Goal: Use online tool/utility

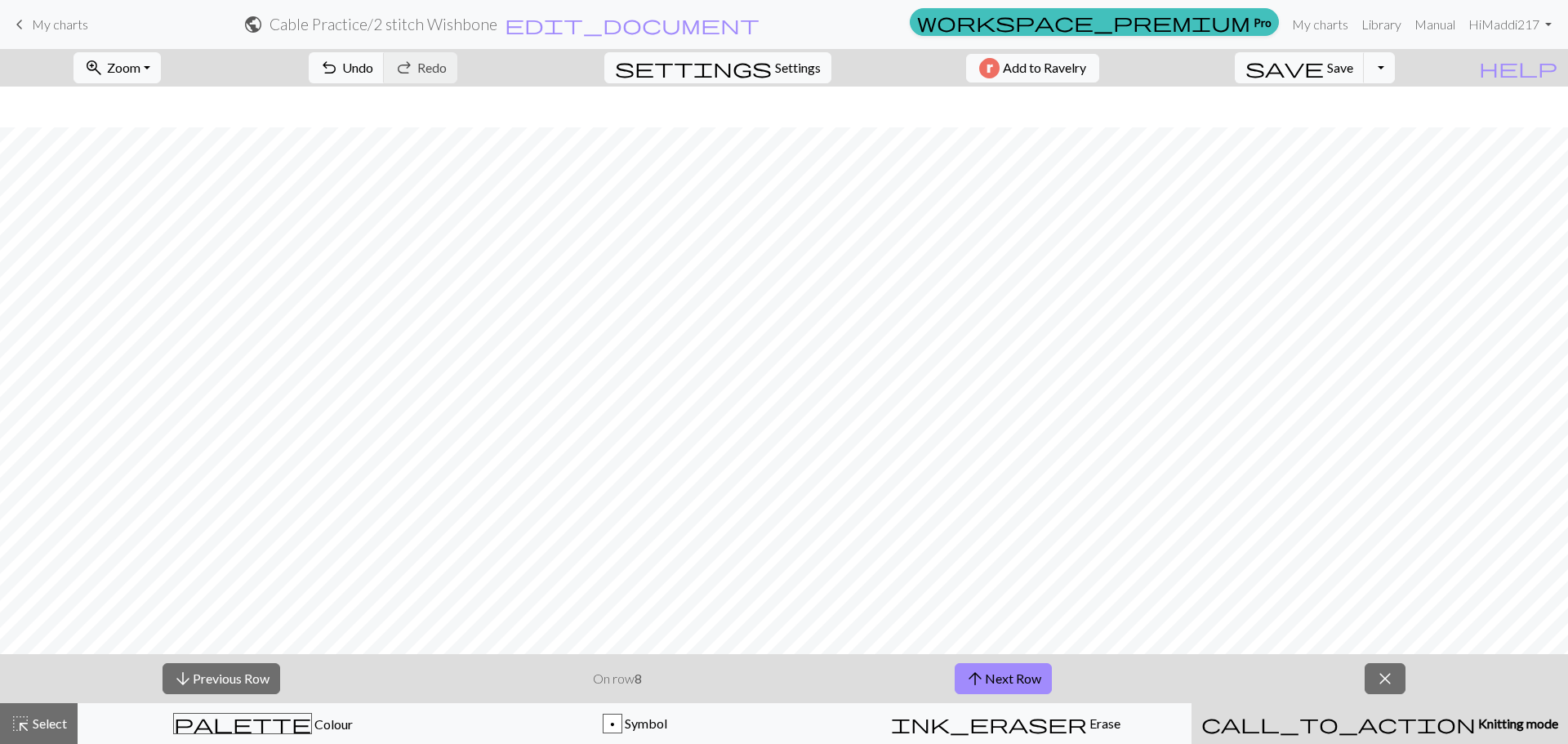
scroll to position [41, 0]
click at [998, 677] on button "arrow_upward Next Row" at bounding box center [1003, 679] width 97 height 31
click at [1025, 684] on button "arrow_upward Next Row" at bounding box center [1005, 679] width 97 height 31
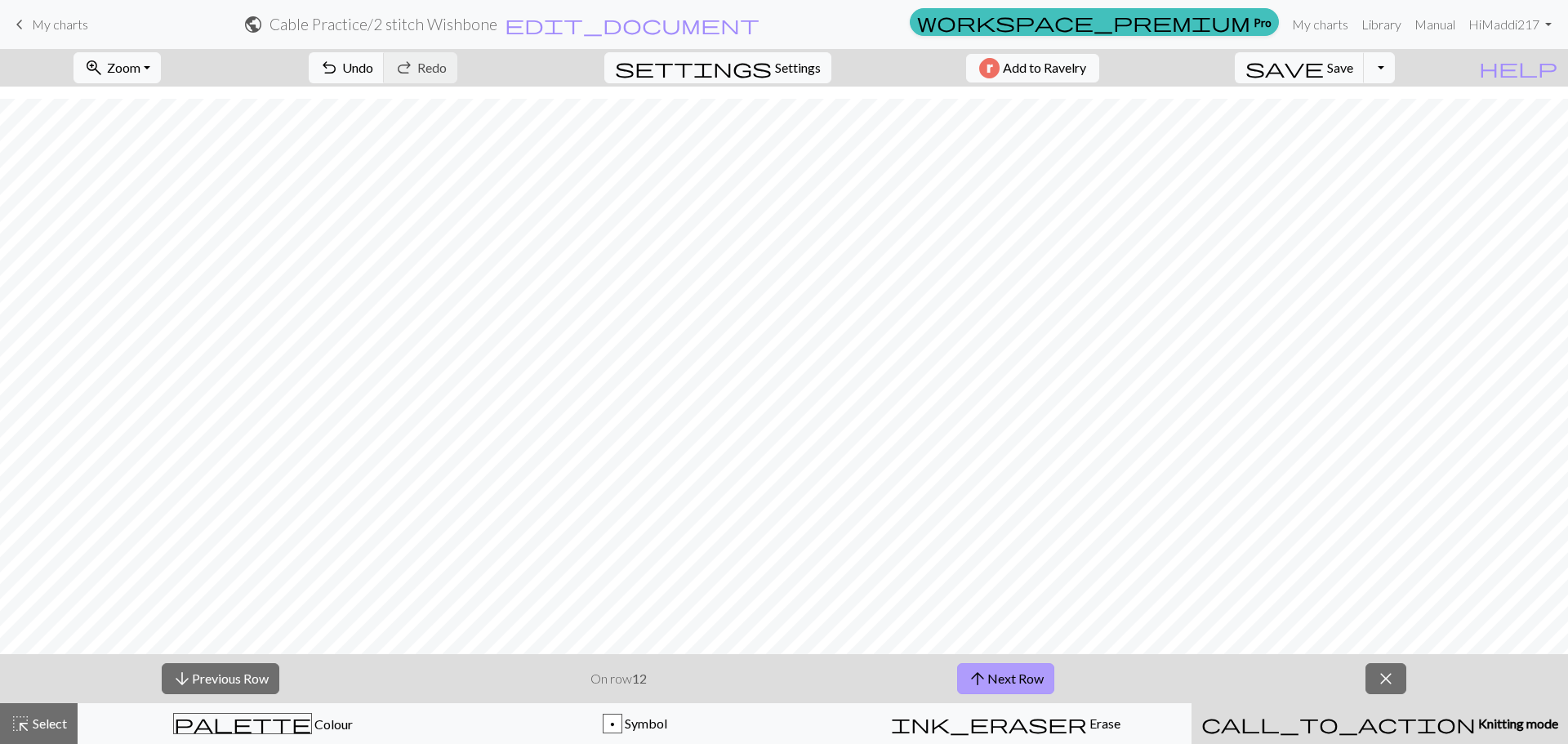
click at [1025, 684] on button "arrow_upward Next Row" at bounding box center [1005, 679] width 97 height 31
click at [1036, 684] on button "arrow_upward Next Row" at bounding box center [1005, 679] width 97 height 31
click at [1036, 676] on button "arrow_upward Next Row" at bounding box center [1005, 679] width 97 height 31
click at [1389, 676] on span "close" at bounding box center [1385, 679] width 19 height 23
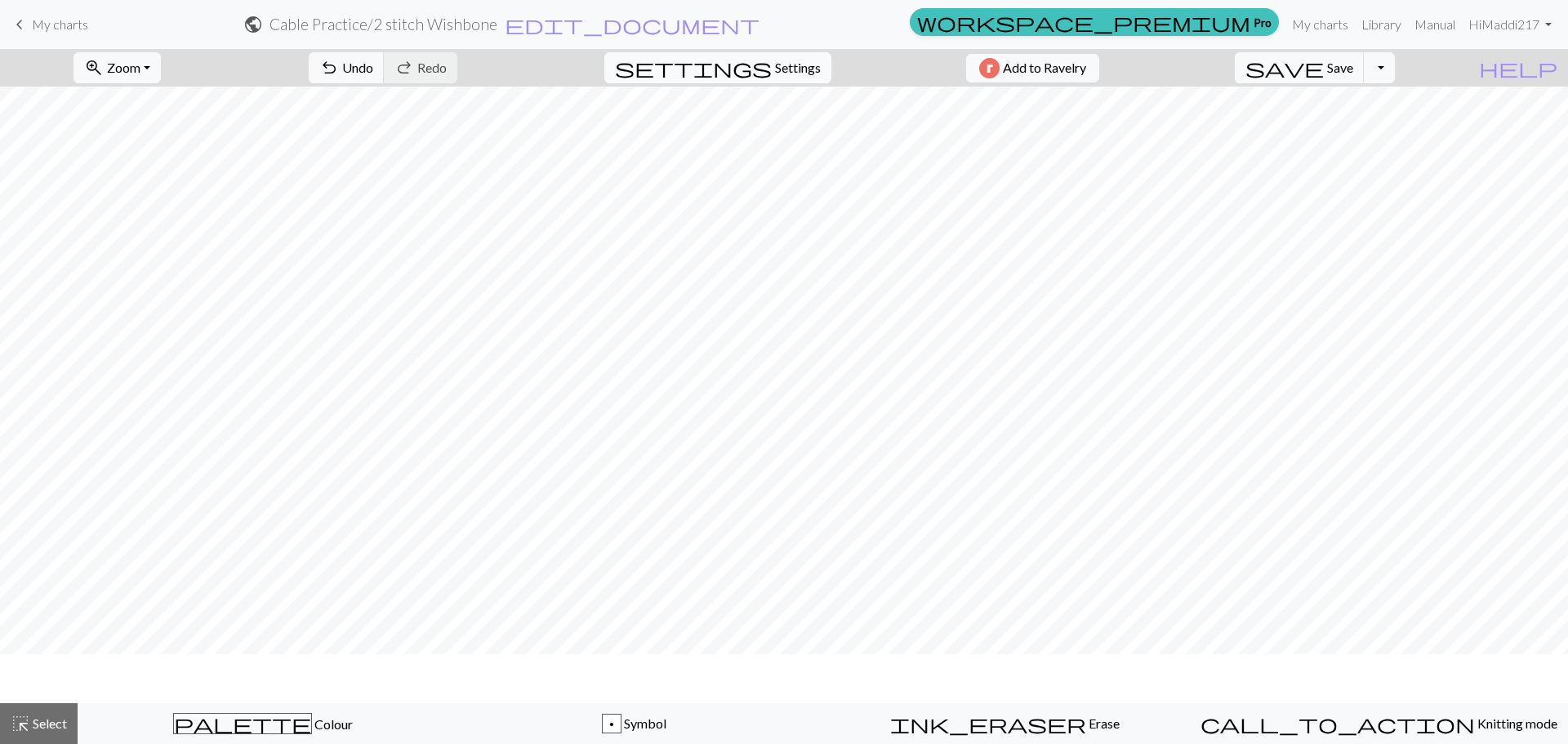
scroll to position [0, 0]
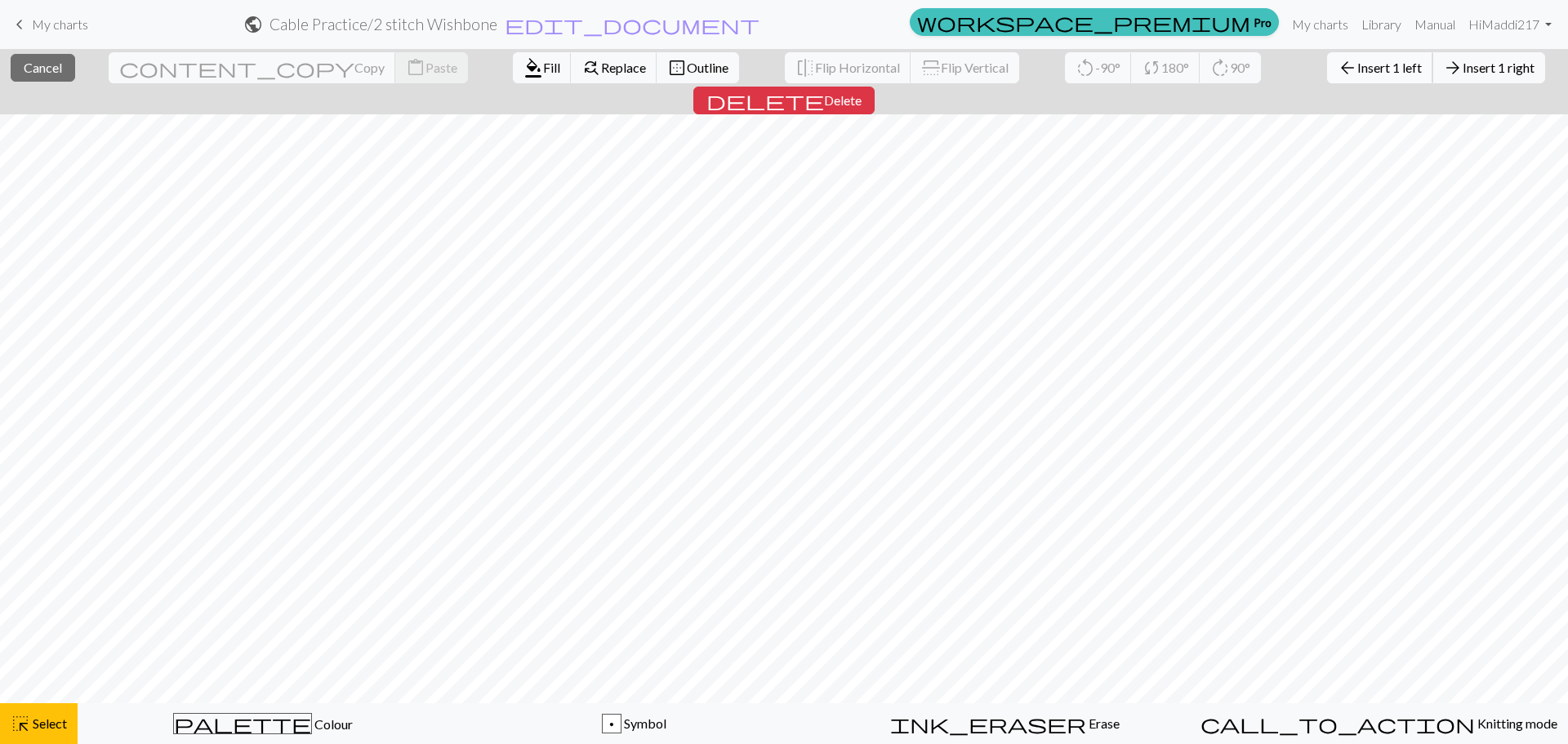
click at [1358, 70] on span "Insert 1 left" at bounding box center [1389, 67] width 65 height 16
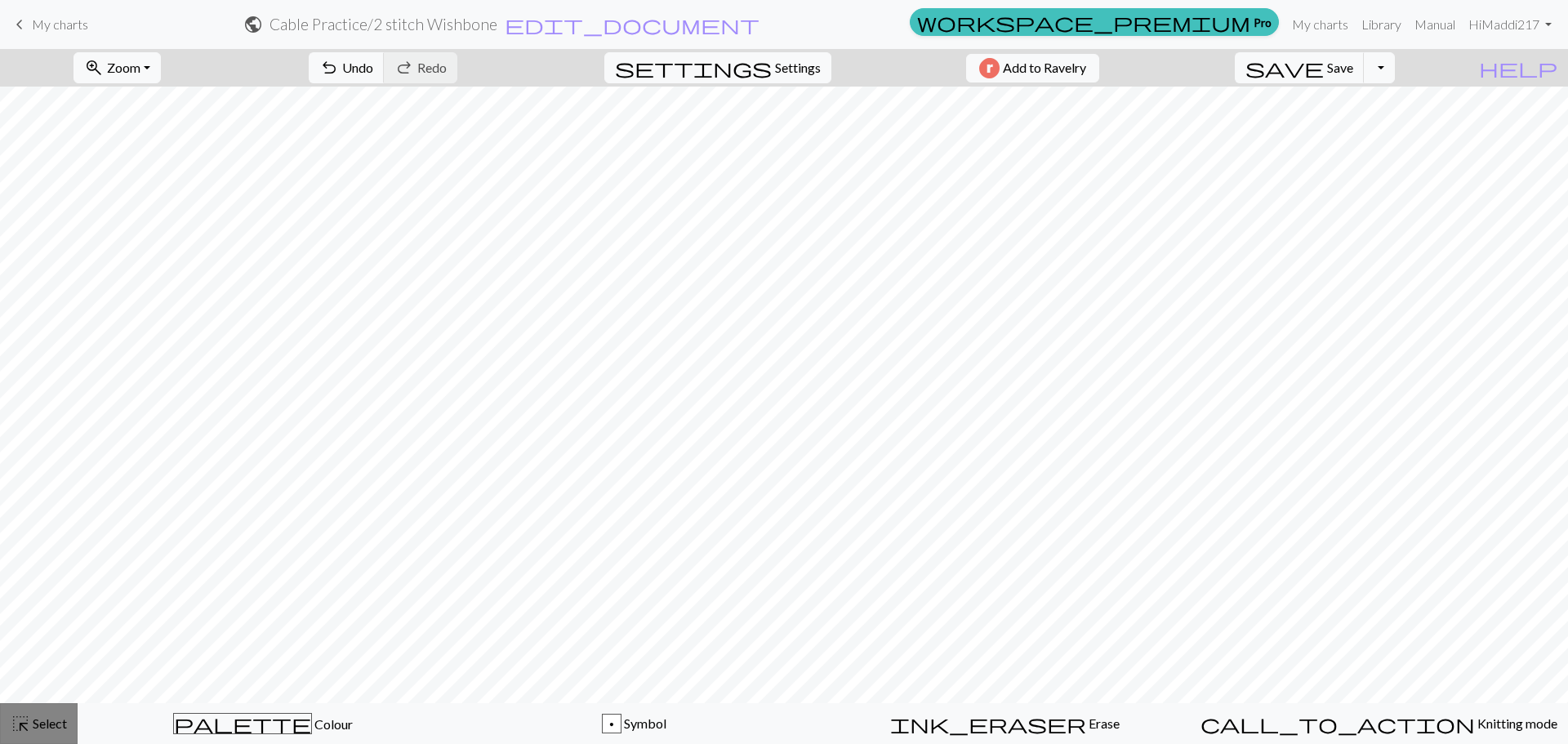
click at [24, 722] on span "highlight_alt" at bounding box center [20, 723] width 19 height 23
drag, startPoint x: 13, startPoint y: 731, endPoint x: 28, endPoint y: 709, distance: 26.6
click at [13, 731] on span "highlight_alt" at bounding box center [20, 723] width 19 height 23
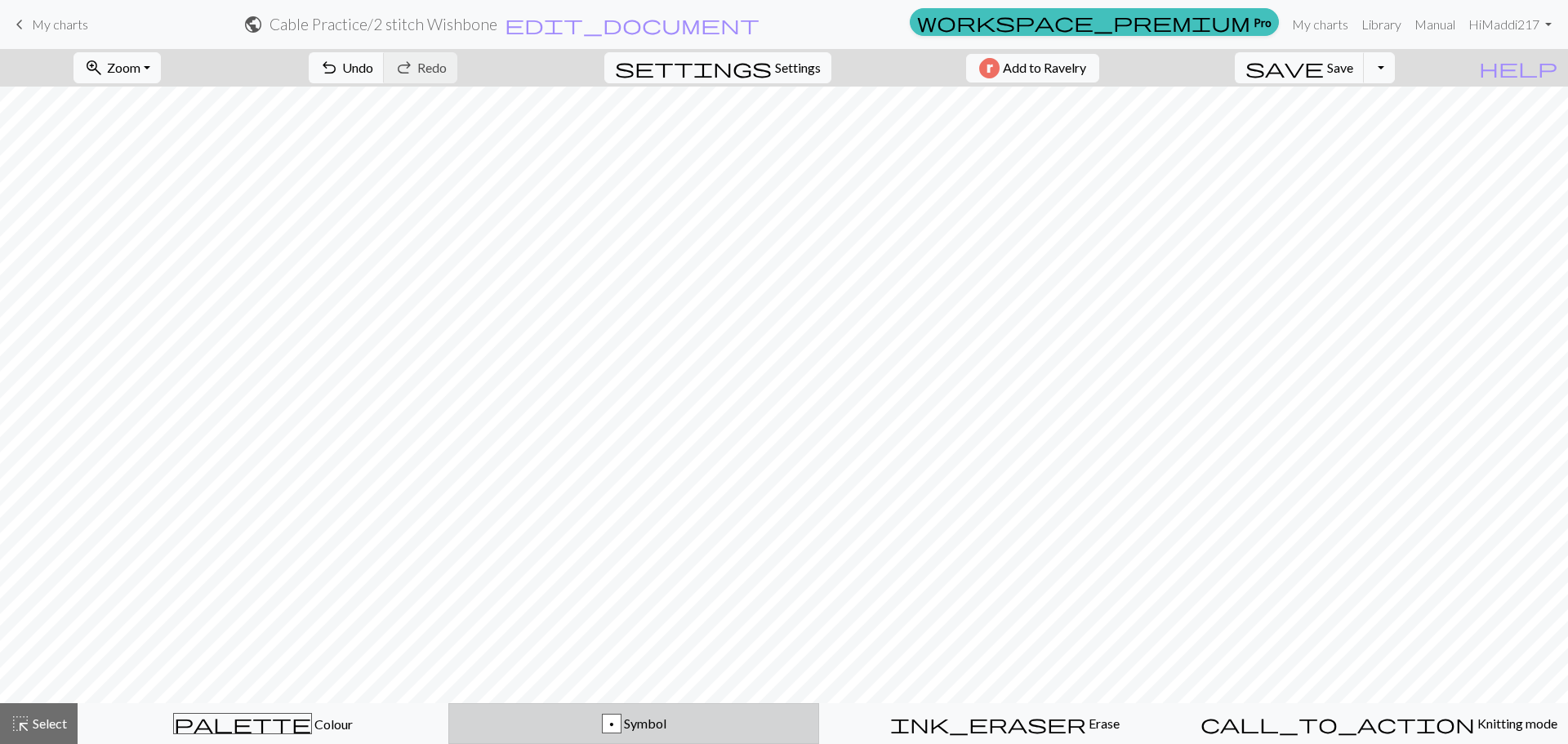
drag, startPoint x: 680, startPoint y: 731, endPoint x: 672, endPoint y: 731, distance: 8.0
click at [679, 731] on div "p Symbol" at bounding box center [633, 723] width 350 height 19
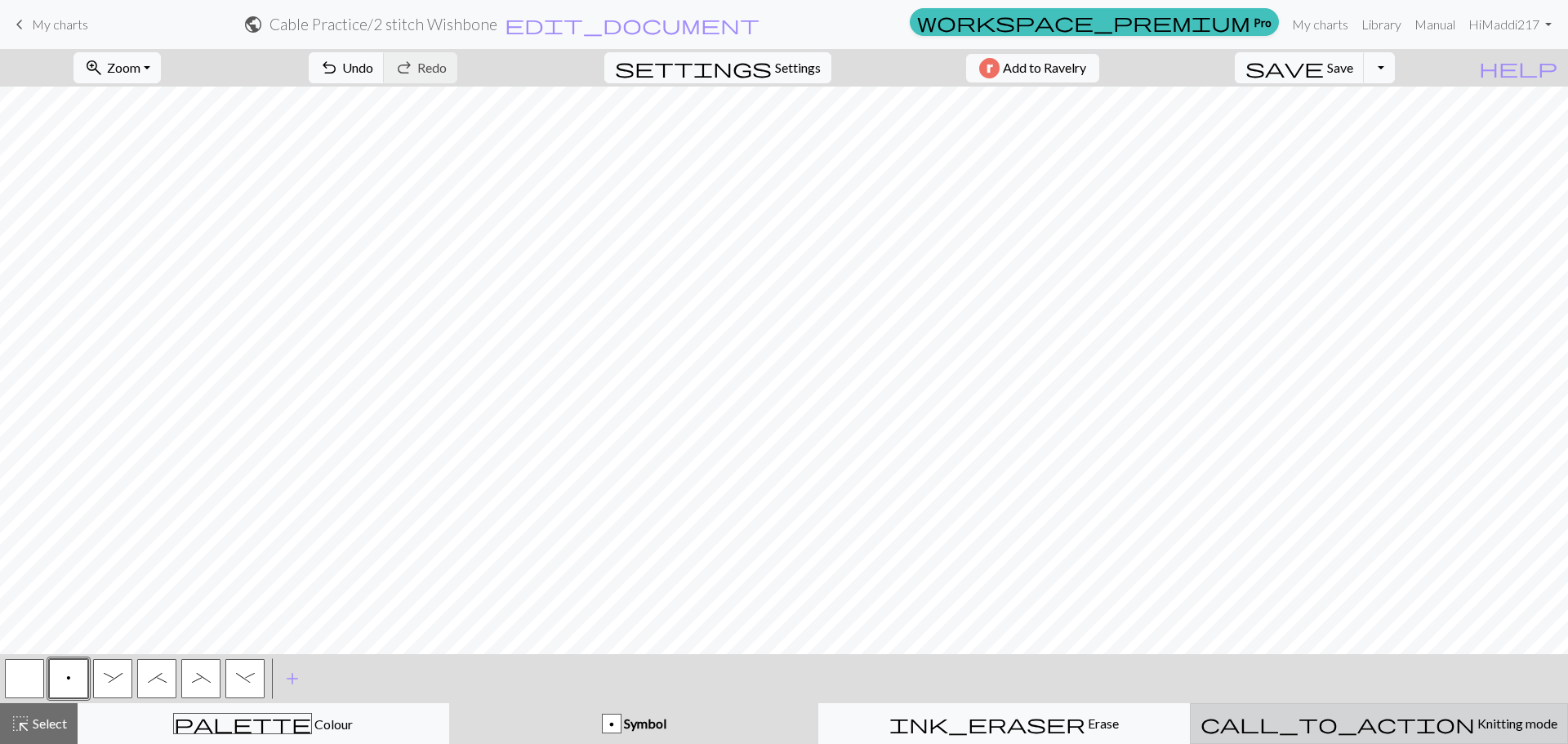
click at [1475, 723] on span "Knitting mode" at bounding box center [1516, 723] width 82 height 16
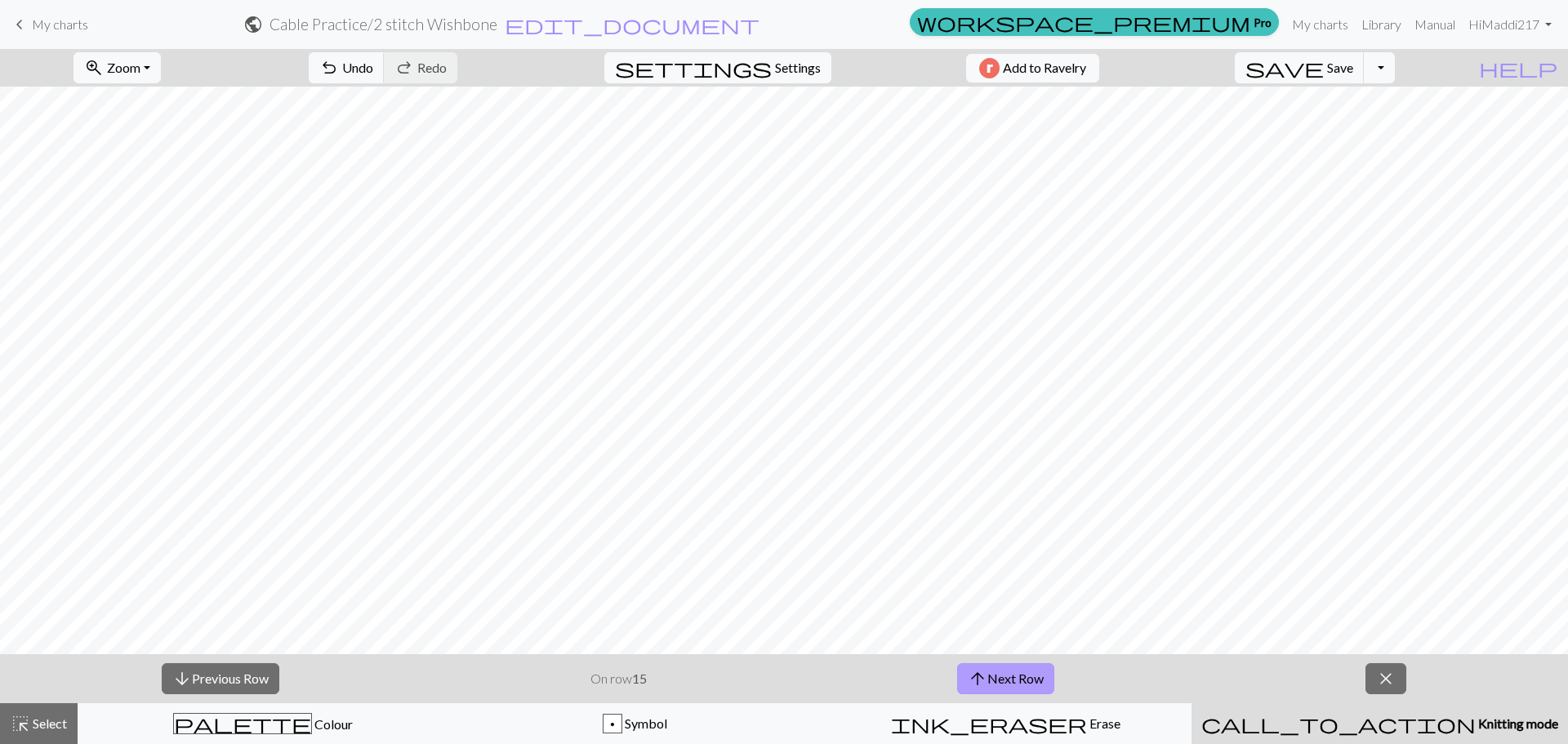
drag, startPoint x: 989, startPoint y: 676, endPoint x: 984, endPoint y: 666, distance: 11.2
click at [989, 676] on button "arrow_upward Next Row" at bounding box center [1005, 679] width 97 height 31
drag, startPoint x: 990, startPoint y: 703, endPoint x: 999, endPoint y: 699, distance: 9.8
click at [995, 711] on div "arrow_downward Previous Row On row 16 arrow_upward Next Row close highlight_alt…" at bounding box center [784, 699] width 1568 height 90
click at [998, 680] on button "arrow_upward Next Row" at bounding box center [1005, 679] width 97 height 31
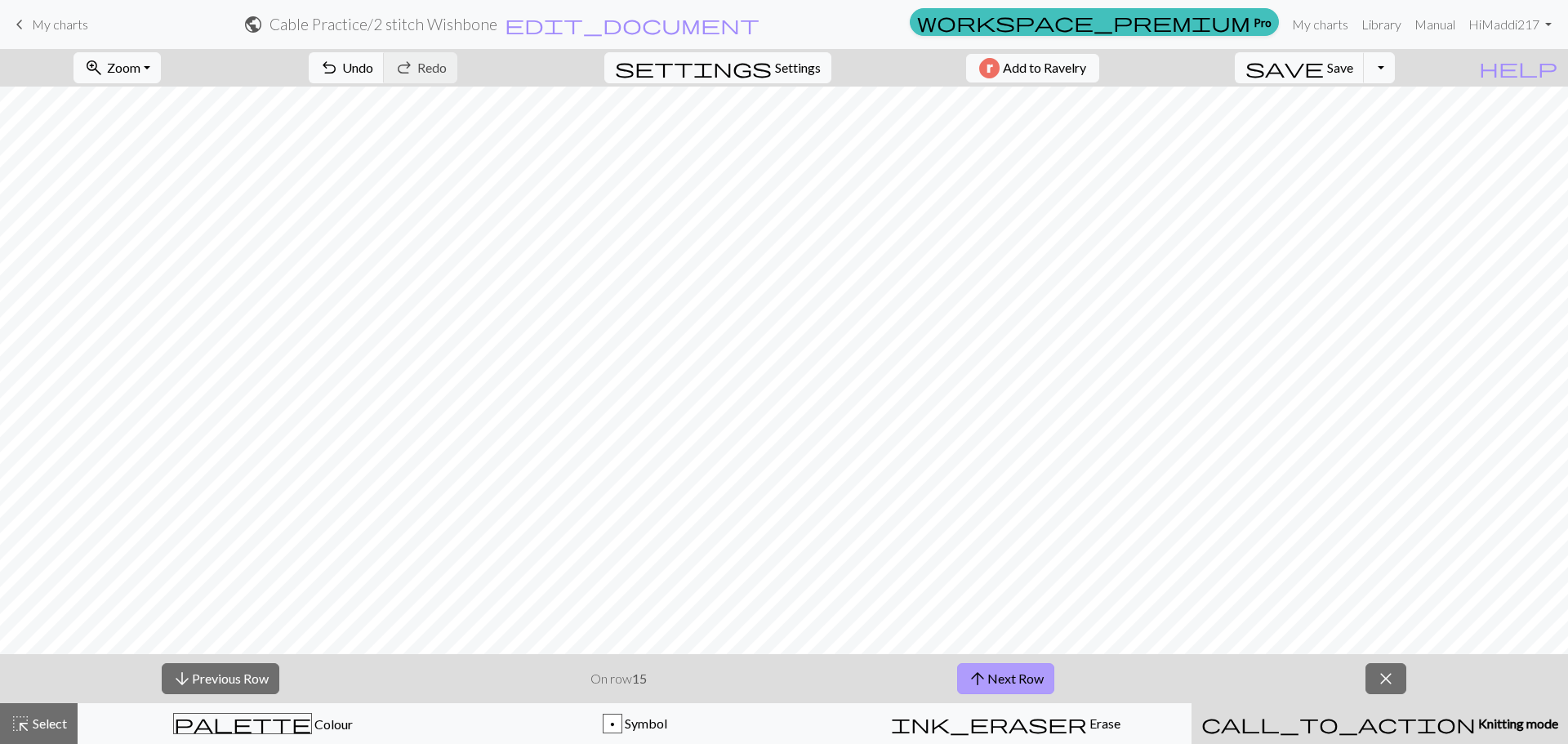
click at [996, 683] on button "arrow_upward Next Row" at bounding box center [1005, 679] width 97 height 31
click at [997, 683] on button "arrow_upward Next Row" at bounding box center [1005, 679] width 97 height 31
click at [1000, 682] on button "arrow_upward Next Row" at bounding box center [1005, 679] width 97 height 31
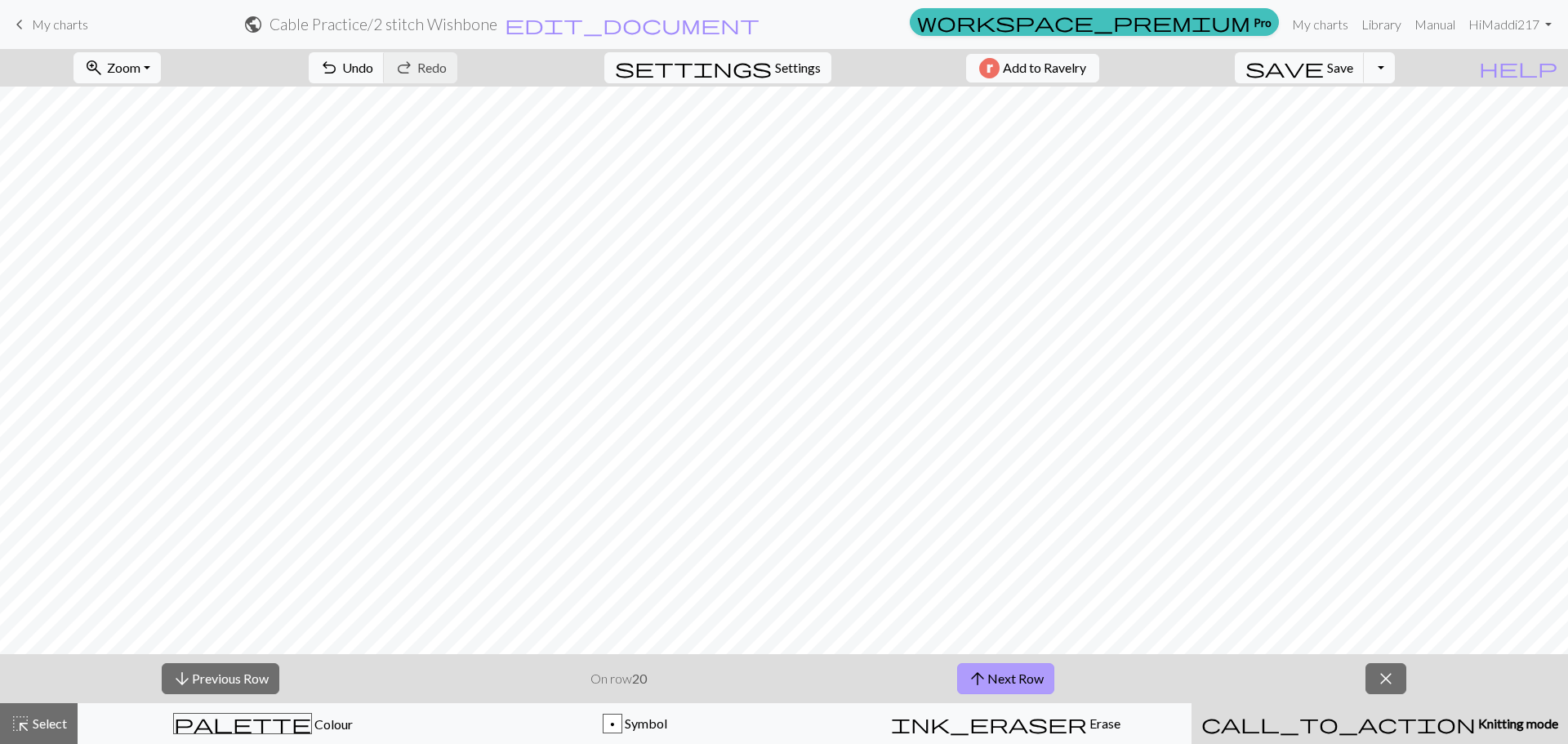
click at [1000, 682] on button "arrow_upward Next Row" at bounding box center [1005, 679] width 97 height 31
click at [1000, 680] on button "arrow_upward Next Row" at bounding box center [1005, 679] width 97 height 31
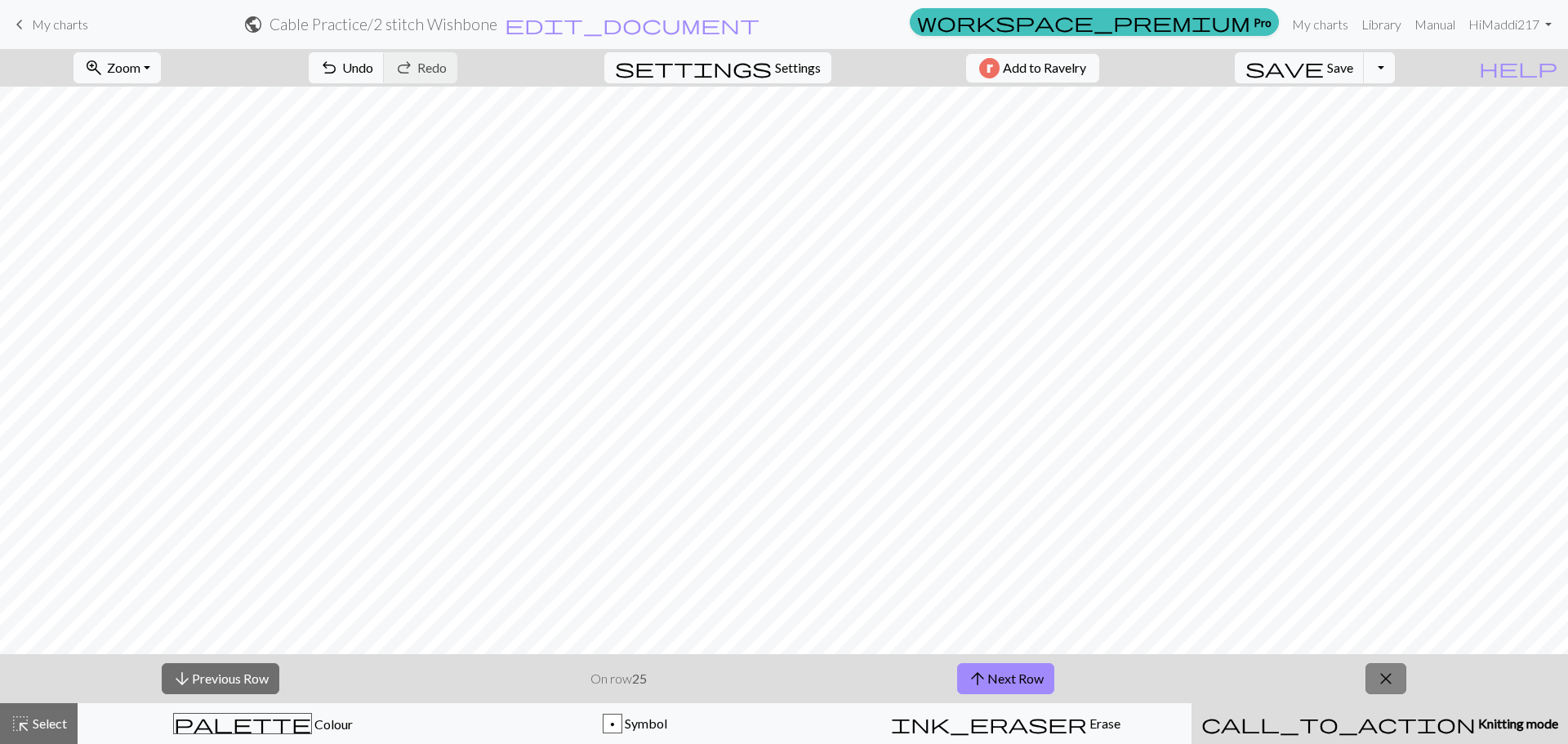
click at [1395, 673] on span "close" at bounding box center [1385, 679] width 19 height 23
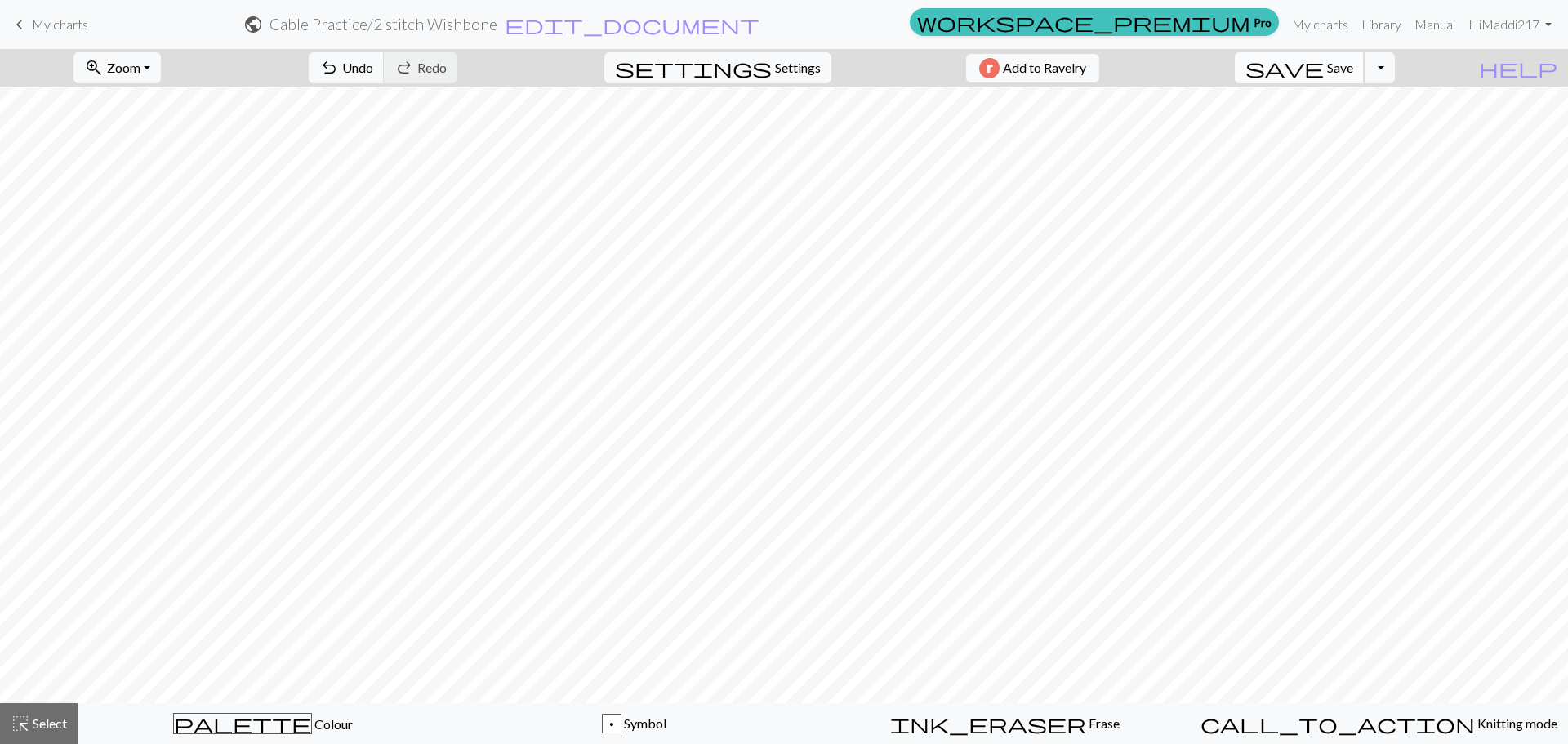
click at [1324, 67] on span "save" at bounding box center [1284, 67] width 78 height 23
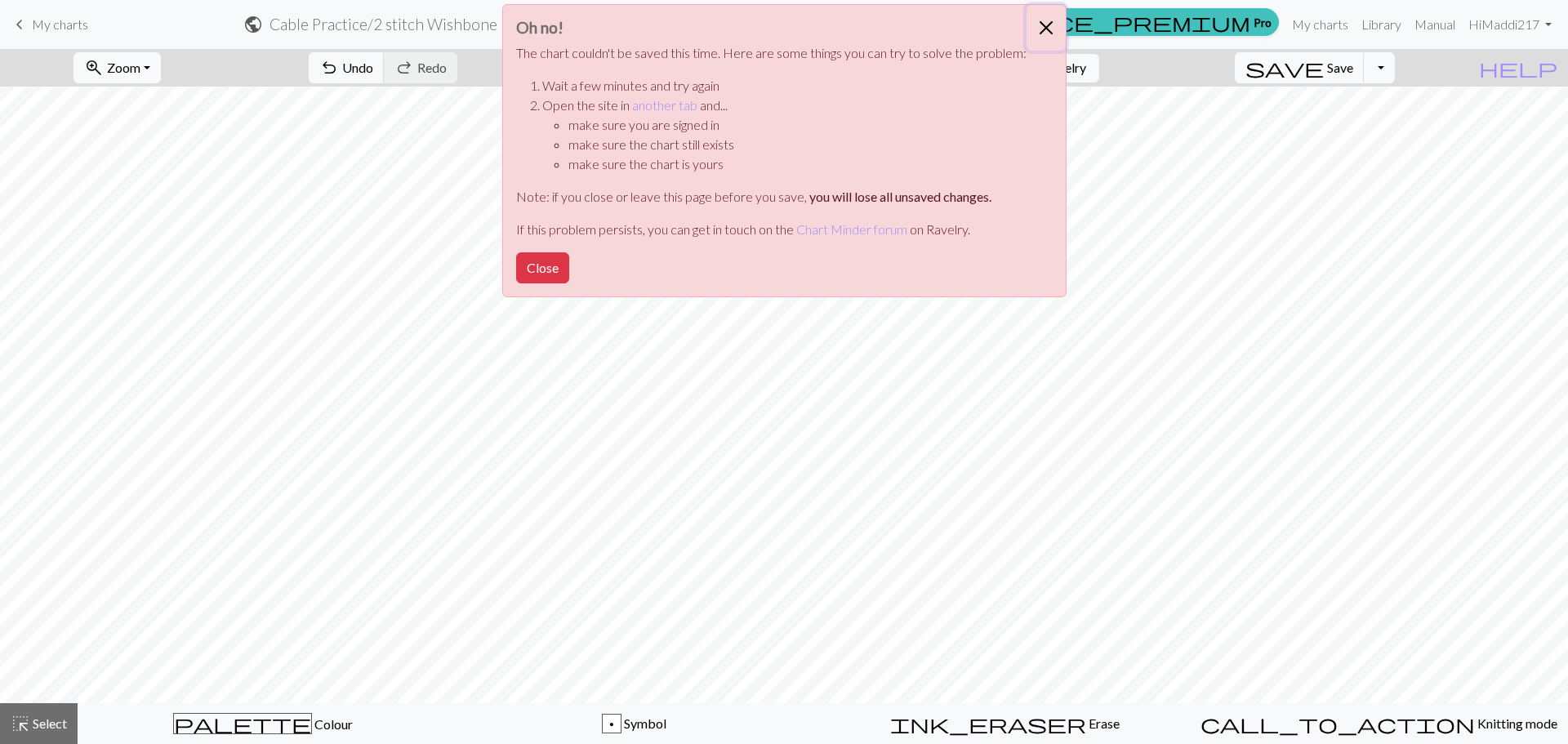
click at [1042, 26] on button "Close" at bounding box center [1046, 28] width 39 height 46
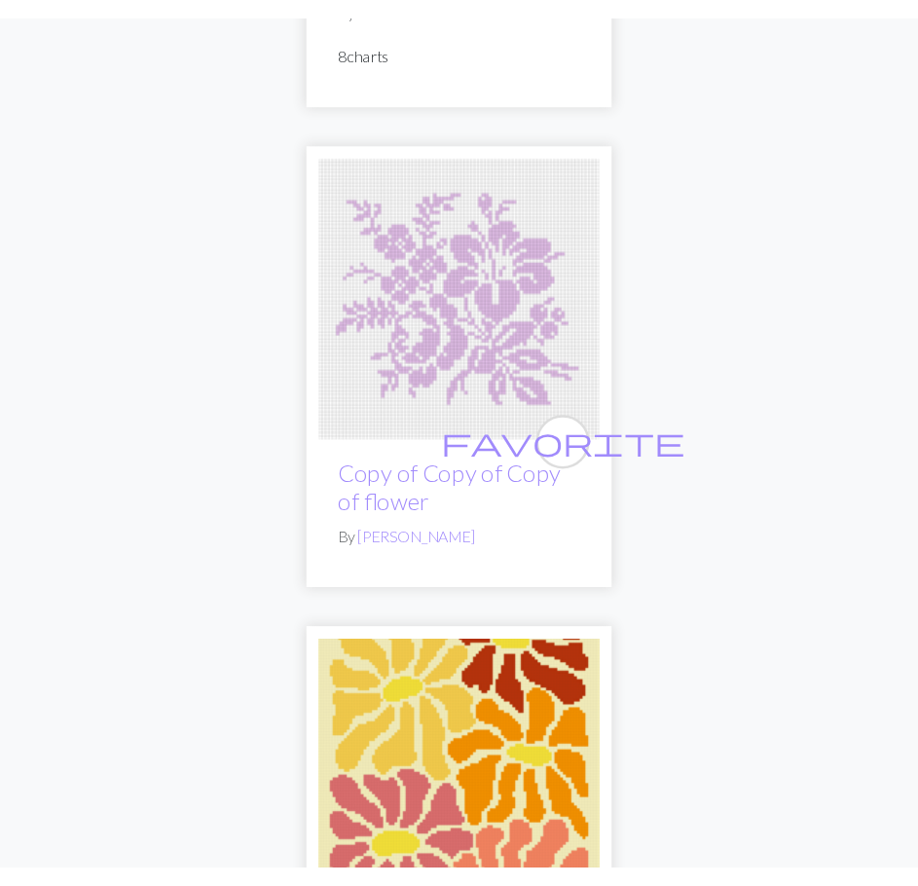
scroll to position [10048, 0]
